Goal: Task Accomplishment & Management: Use online tool/utility

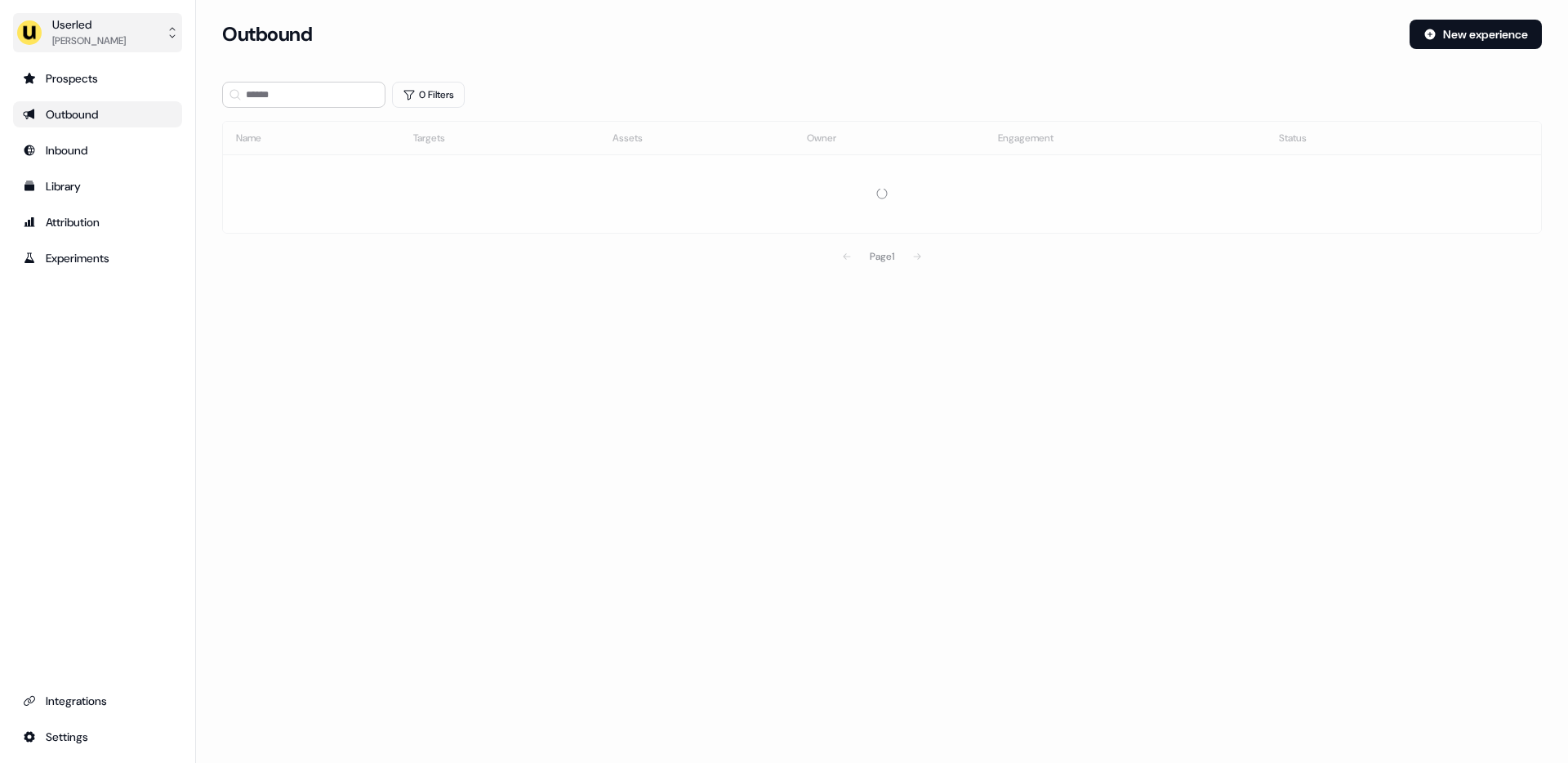
click at [60, 23] on div "Userled" at bounding box center [89, 24] width 73 height 16
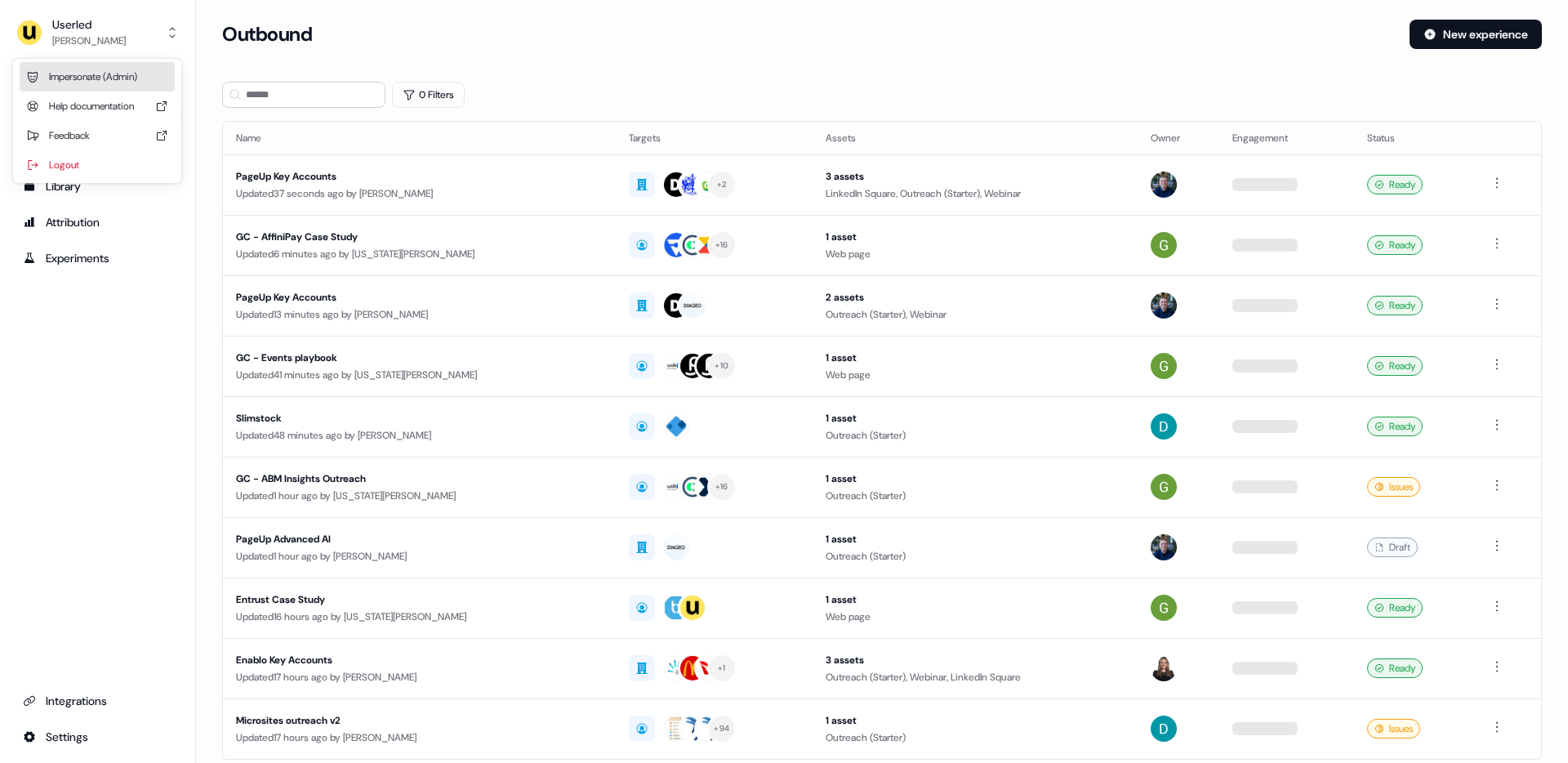
click at [114, 74] on div "Impersonate (Admin)" at bounding box center [97, 76] width 156 height 30
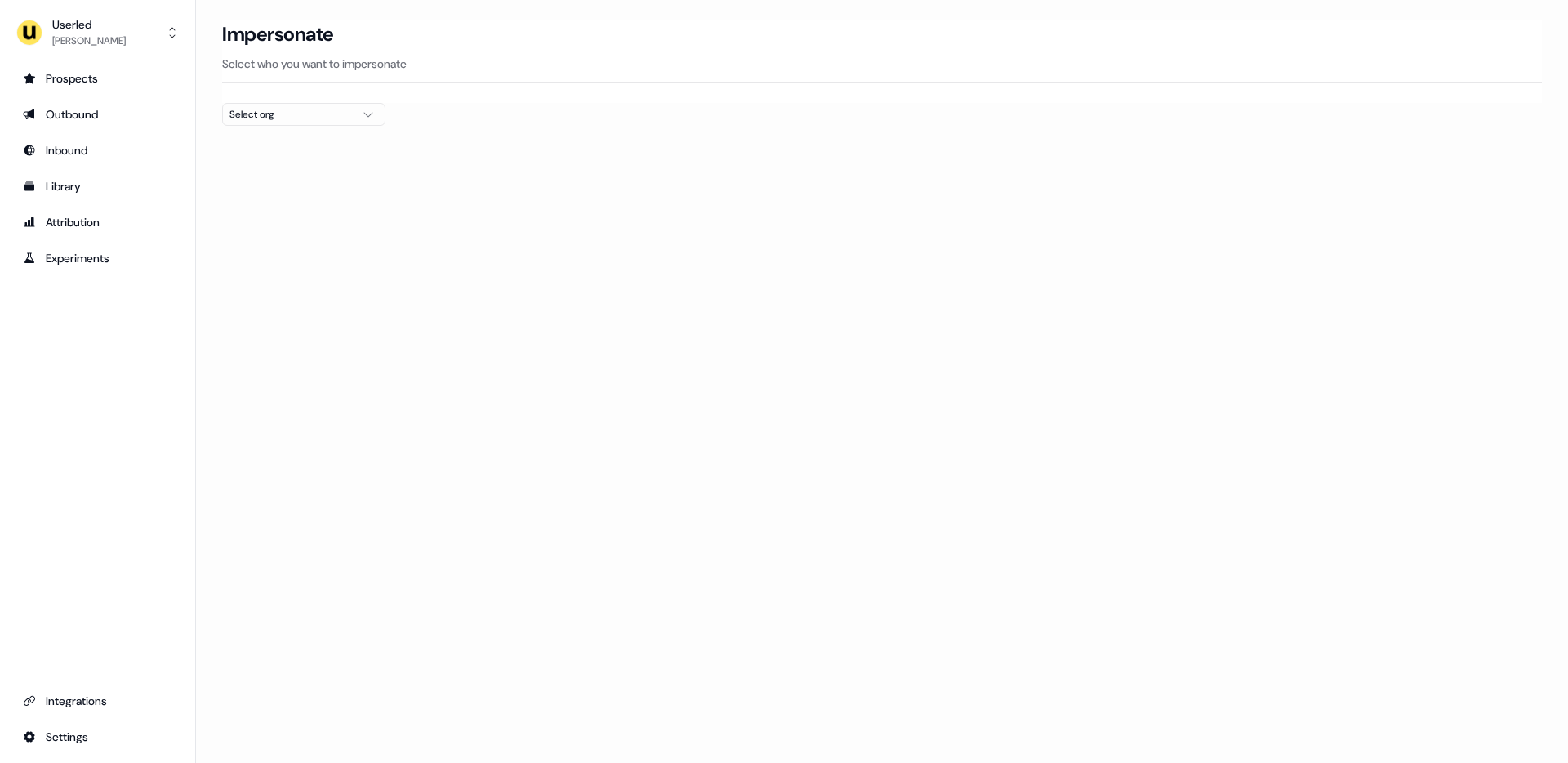
click at [313, 104] on button "Select org" at bounding box center [303, 114] width 163 height 23
type input "***"
click at [325, 174] on div "AffiniPay" at bounding box center [303, 172] width 161 height 26
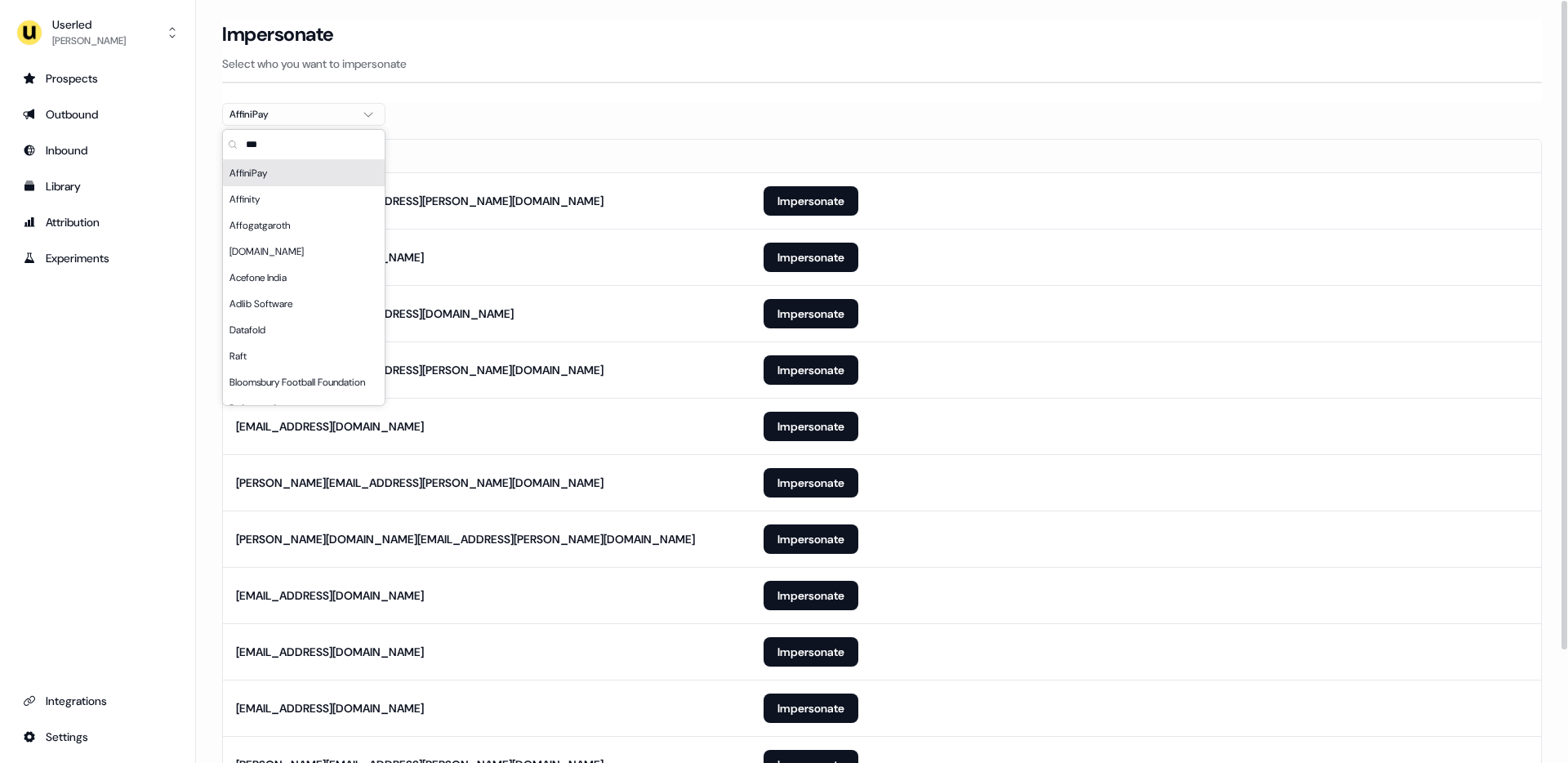
click at [682, 139] on th "Email" at bounding box center [486, 155] width 528 height 32
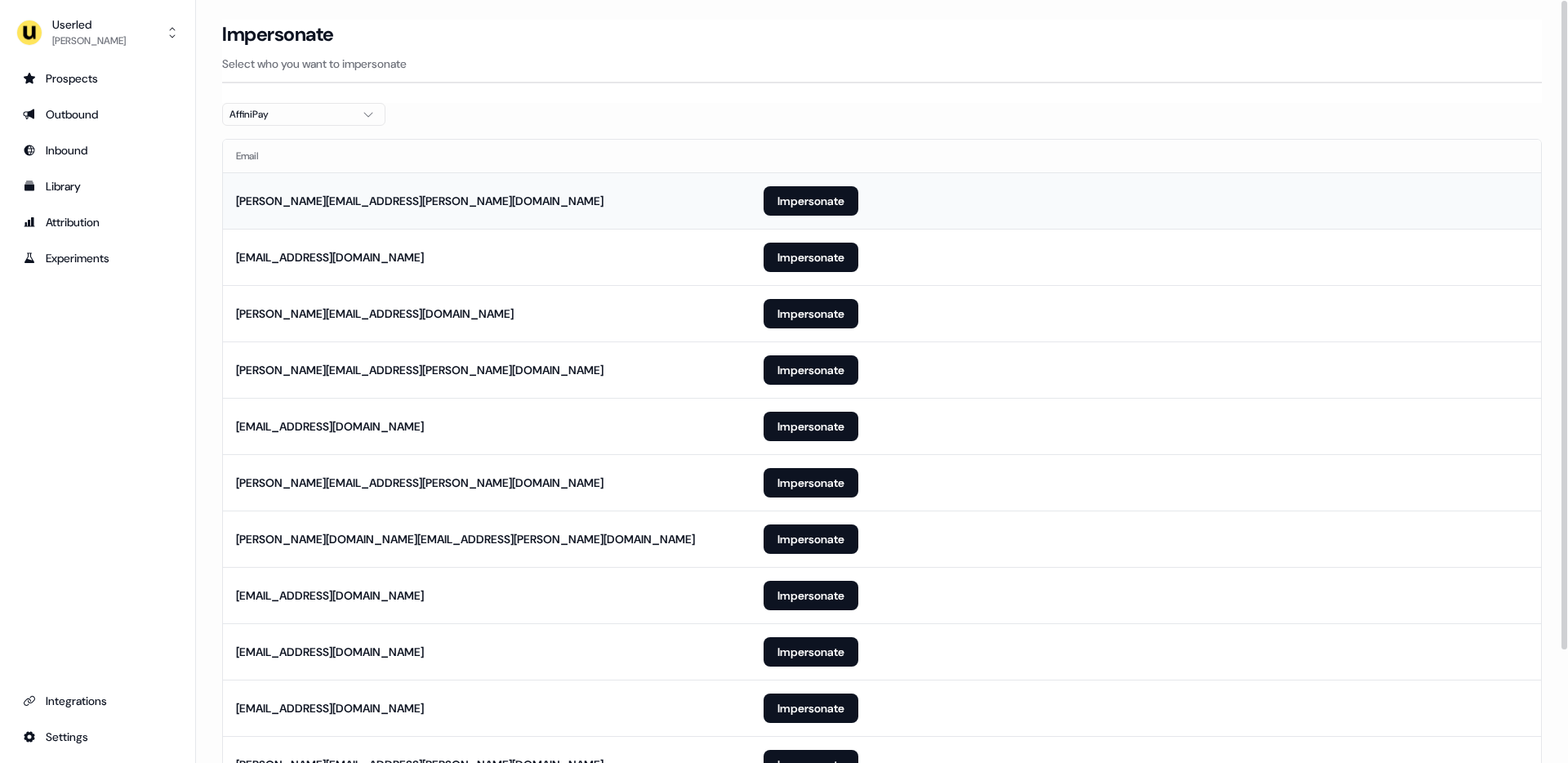
click at [832, 224] on td "Impersonate" at bounding box center [1146, 201] width 790 height 56
click at [814, 211] on button "Impersonate" at bounding box center [811, 201] width 94 height 30
